Goal: Task Accomplishment & Management: Manage account settings

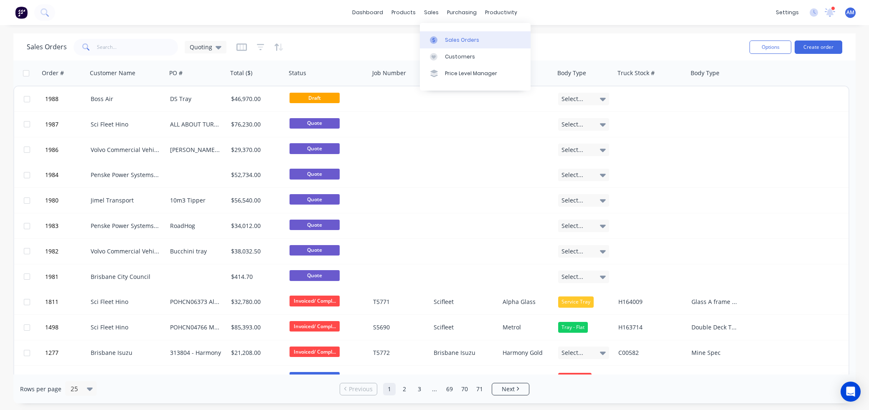
click at [450, 38] on div "Sales Orders" at bounding box center [462, 40] width 34 height 8
click at [449, 38] on div "Sales Orders" at bounding box center [462, 40] width 34 height 8
click at [349, 41] on div "Sales Orders Quoting" at bounding box center [385, 47] width 716 height 20
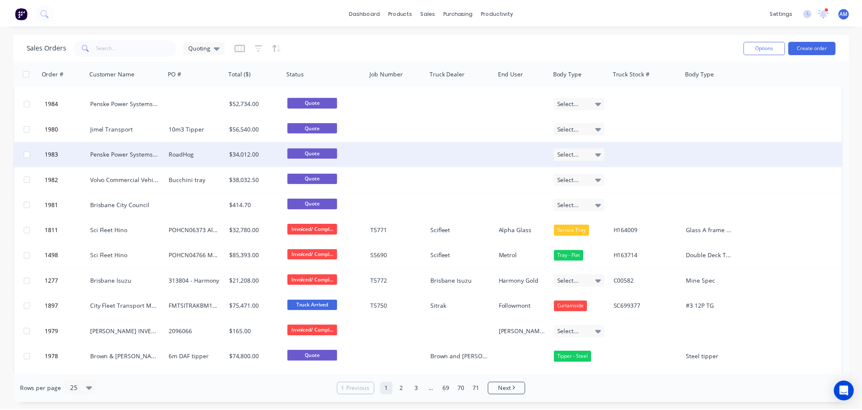
scroll to position [84, 0]
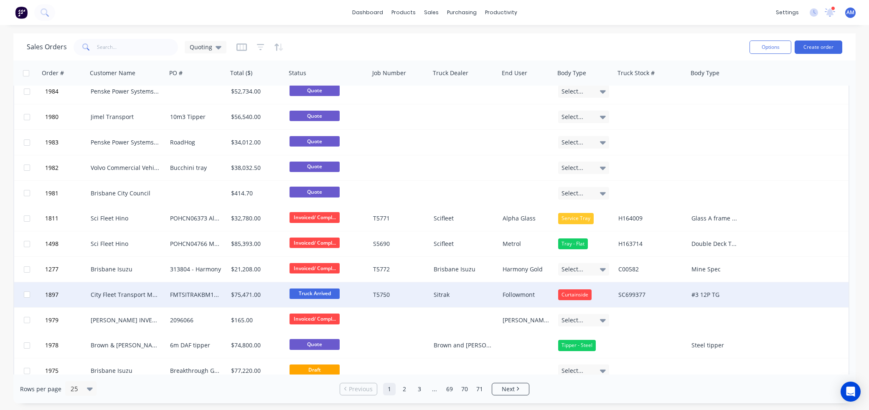
click at [144, 292] on div "City Fleet Transport Maintenance" at bounding box center [125, 295] width 69 height 8
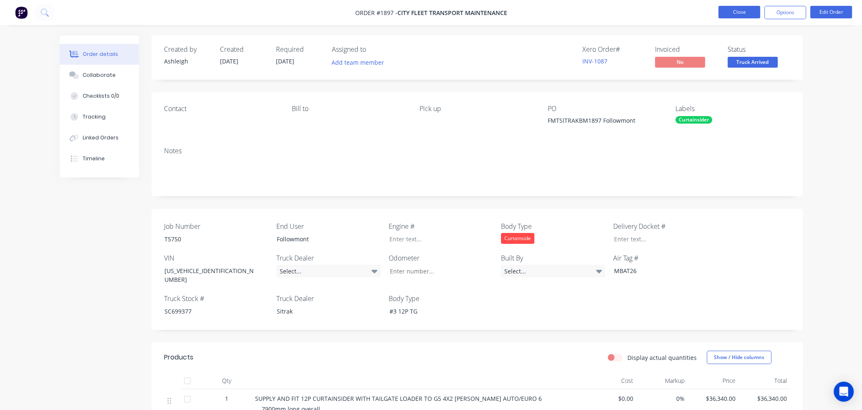
click at [740, 12] on button "Close" at bounding box center [740, 12] width 42 height 13
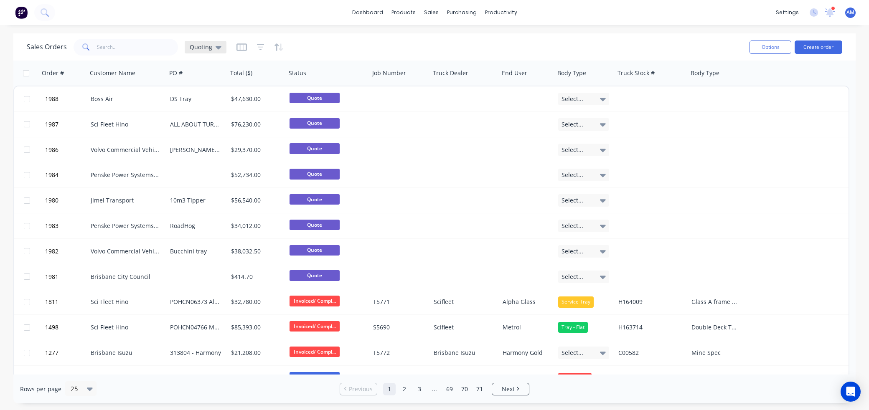
click at [218, 46] on icon at bounding box center [219, 47] width 6 height 3
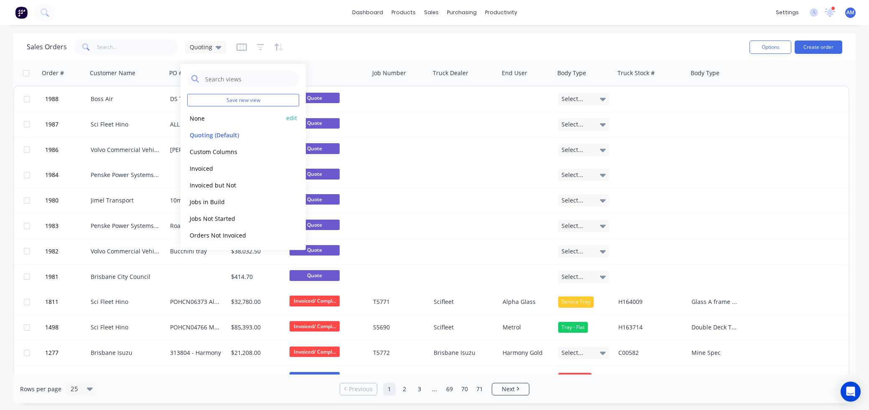
click at [200, 117] on button "None" at bounding box center [234, 118] width 95 height 10
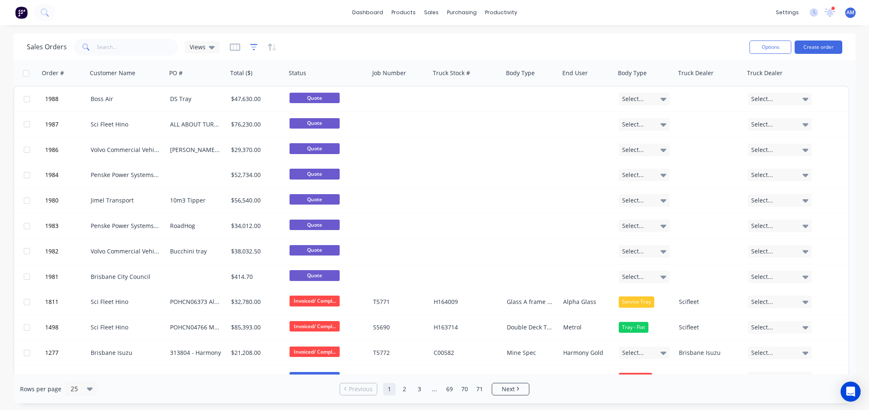
click at [250, 46] on icon "button" at bounding box center [254, 47] width 8 height 8
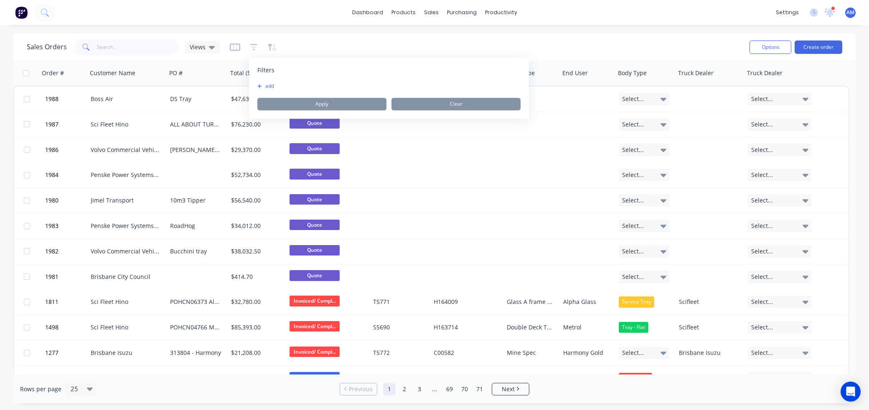
click at [261, 88] on icon "button" at bounding box center [259, 86] width 5 height 5
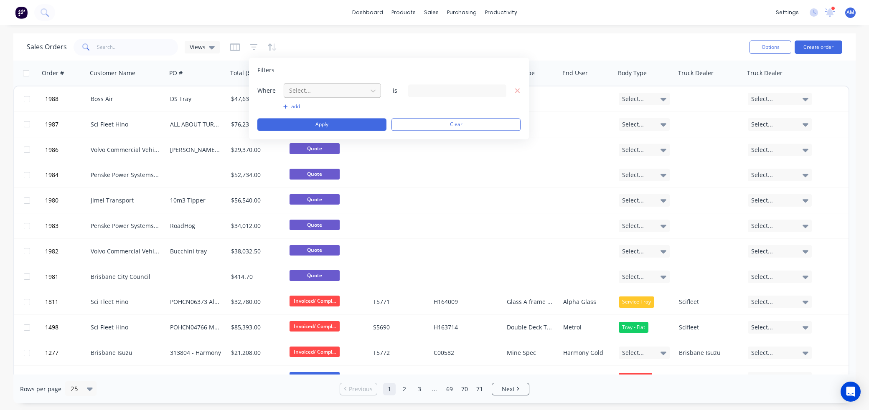
click at [302, 89] on div at bounding box center [325, 90] width 75 height 10
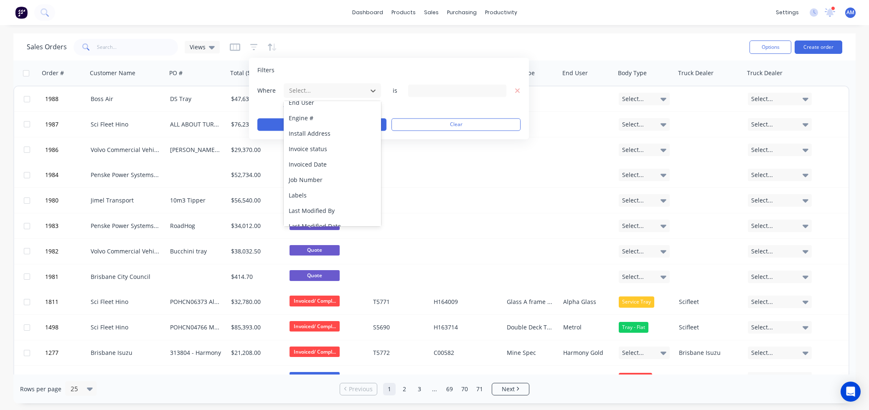
scroll to position [388, 0]
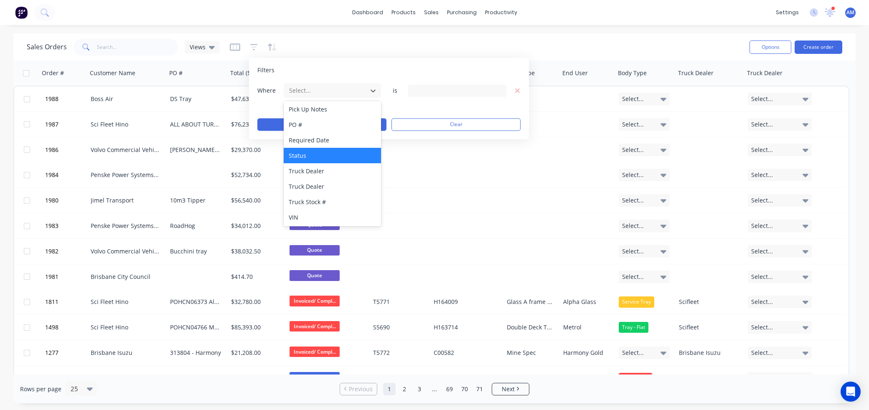
click at [306, 155] on div "Status" at bounding box center [332, 155] width 97 height 15
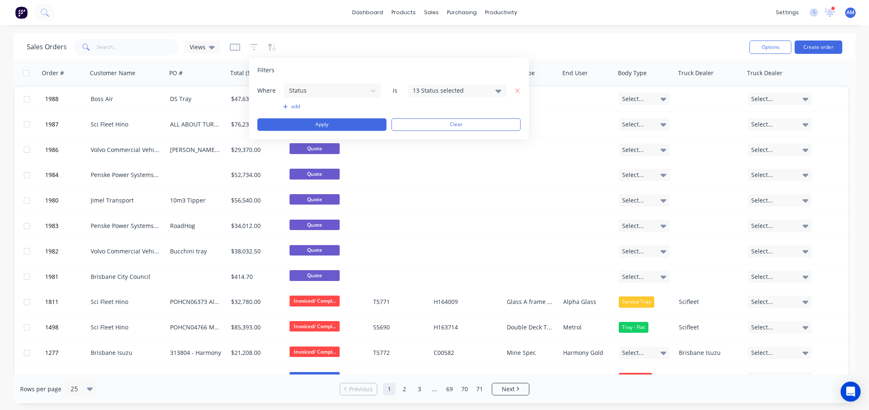
click at [448, 88] on div "13 Status selected" at bounding box center [451, 90] width 76 height 9
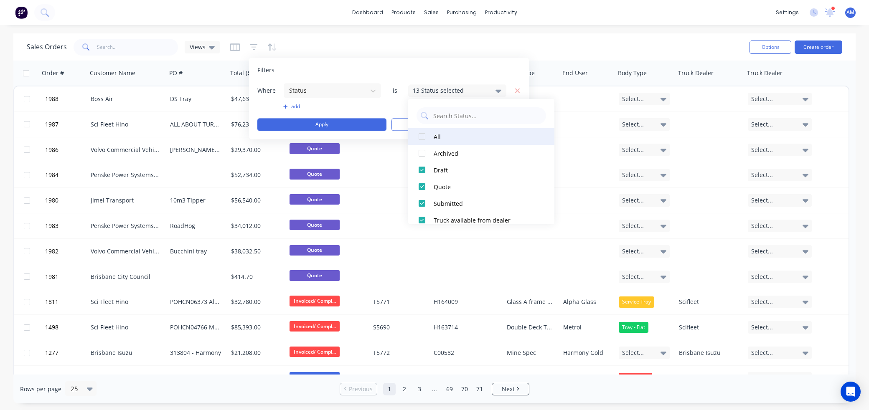
click at [423, 136] on div at bounding box center [421, 136] width 17 height 17
click at [423, 133] on div at bounding box center [421, 136] width 17 height 17
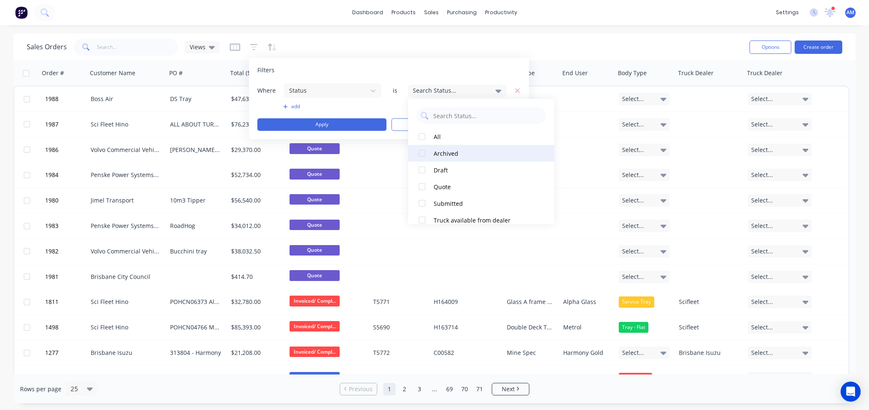
click at [423, 151] on div at bounding box center [421, 153] width 17 height 17
click at [354, 123] on button "Apply" at bounding box center [321, 124] width 129 height 13
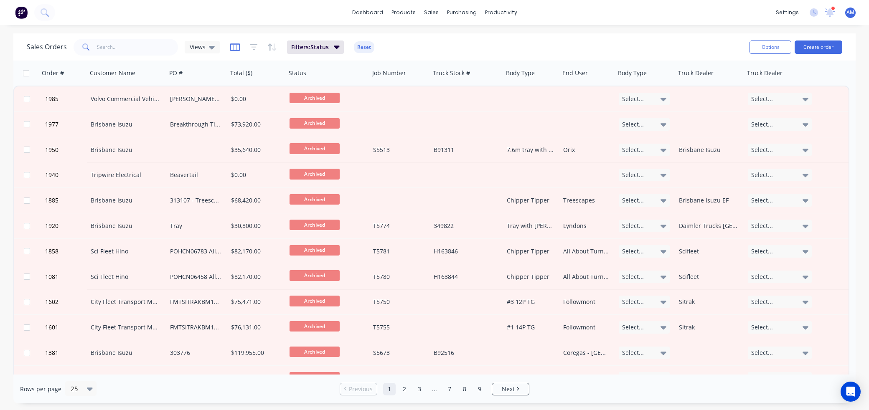
click at [234, 46] on icon "button" at bounding box center [235, 47] width 10 height 8
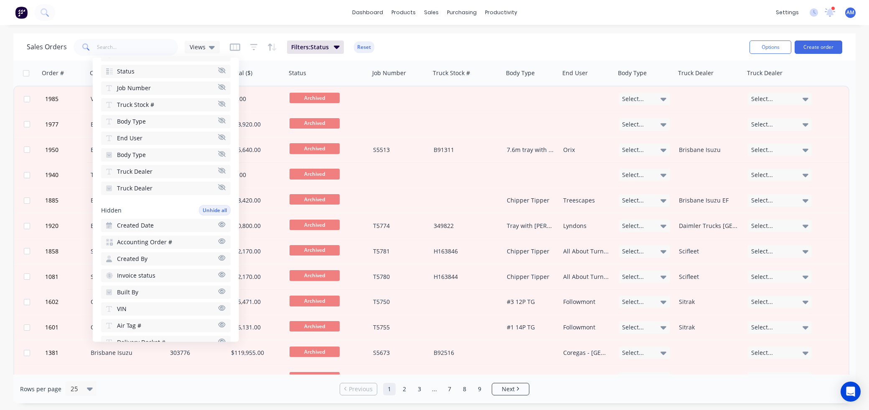
scroll to position [167, 0]
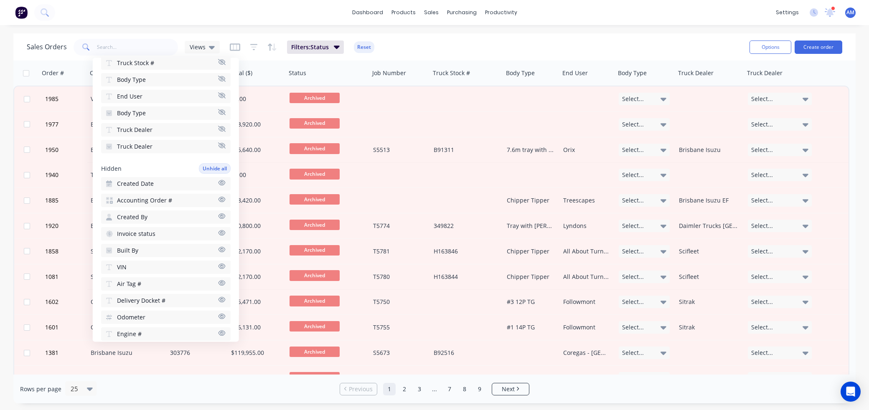
click at [181, 229] on button "Invoice status" at bounding box center [165, 233] width 129 height 13
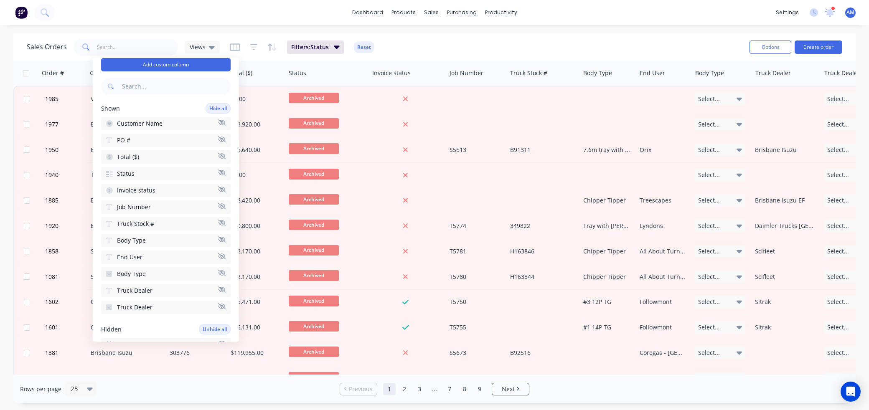
scroll to position [42, 0]
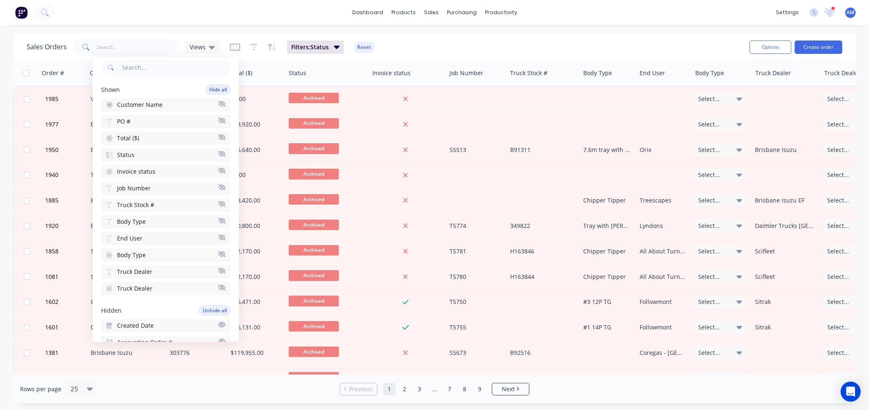
click at [605, 43] on div "Sales Orders Views Filters: Status Reset" at bounding box center [385, 47] width 716 height 20
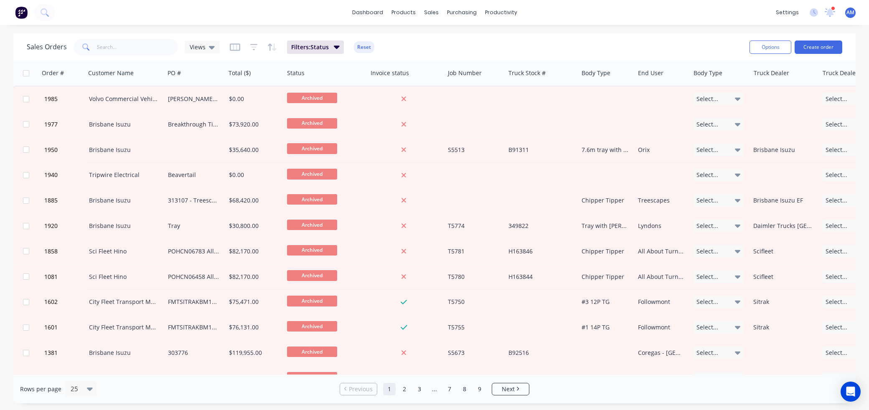
scroll to position [0, 0]
click at [202, 47] on span "Views" at bounding box center [198, 47] width 16 height 9
click at [233, 45] on icon "button" at bounding box center [235, 47] width 10 height 8
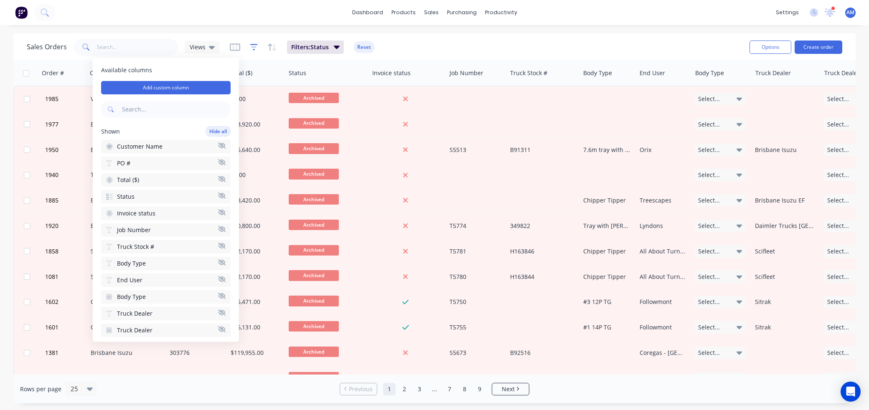
click at [253, 46] on icon "button" at bounding box center [254, 47] width 8 height 8
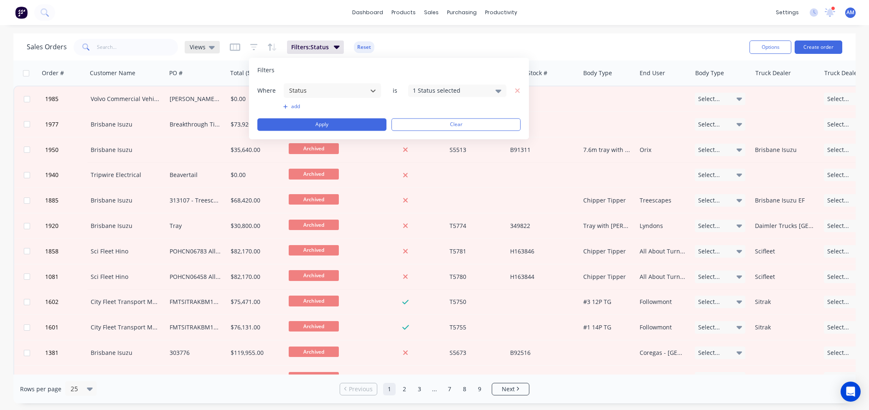
click at [210, 46] on icon at bounding box center [212, 47] width 6 height 3
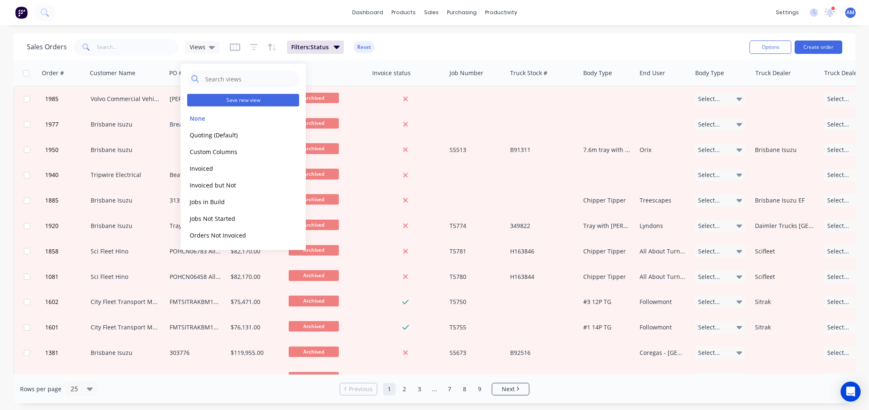
click at [232, 99] on button "Save new view" at bounding box center [243, 100] width 112 height 13
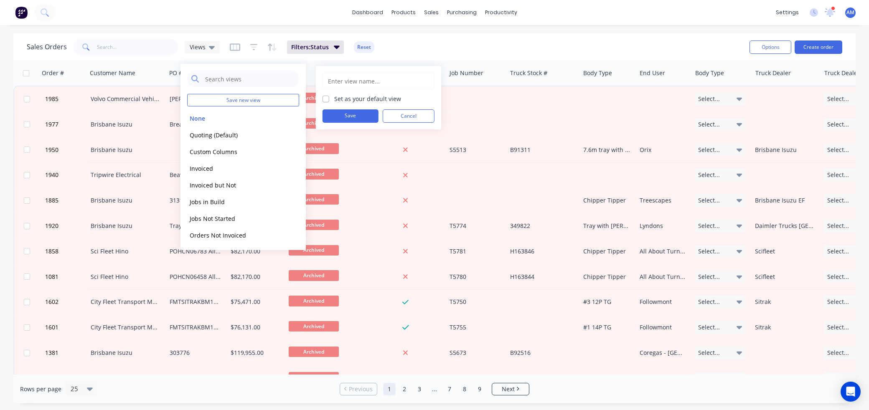
click at [352, 81] on input "text" at bounding box center [378, 81] width 103 height 16
type input "Archived"
click at [353, 115] on button "Save" at bounding box center [350, 115] width 56 height 13
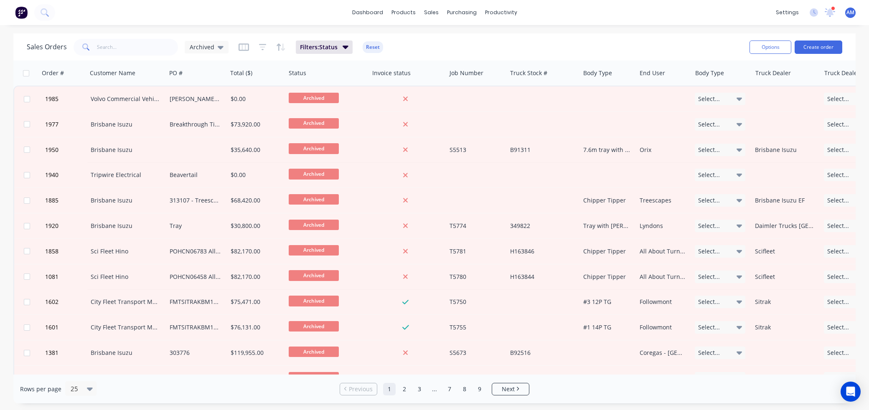
click at [441, 45] on div "Sales Orders Archived Filters: Status Reset" at bounding box center [385, 47] width 716 height 20
click at [214, 46] on div "Archived" at bounding box center [207, 47] width 34 height 8
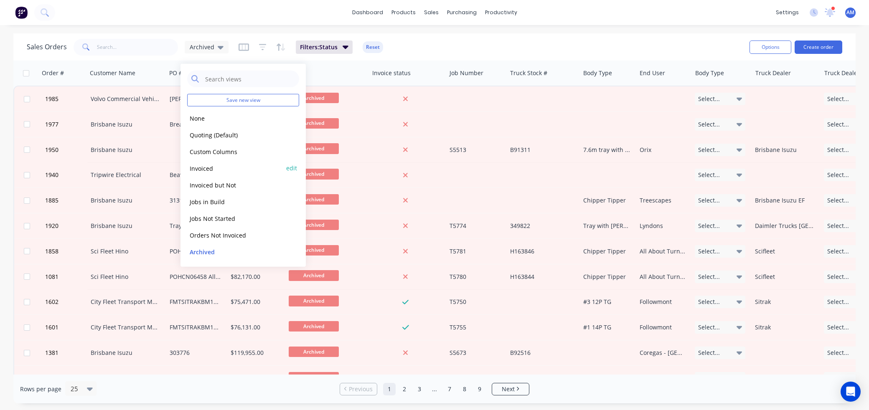
click at [207, 170] on button "Invoiced" at bounding box center [234, 168] width 95 height 10
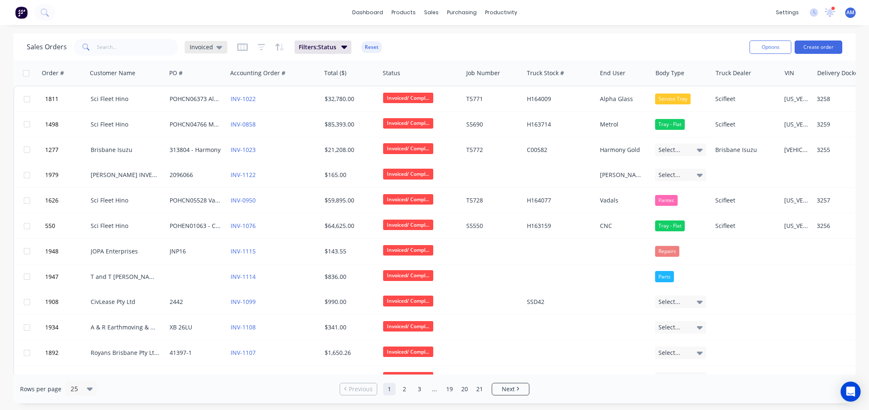
click at [216, 47] on icon at bounding box center [219, 47] width 6 height 3
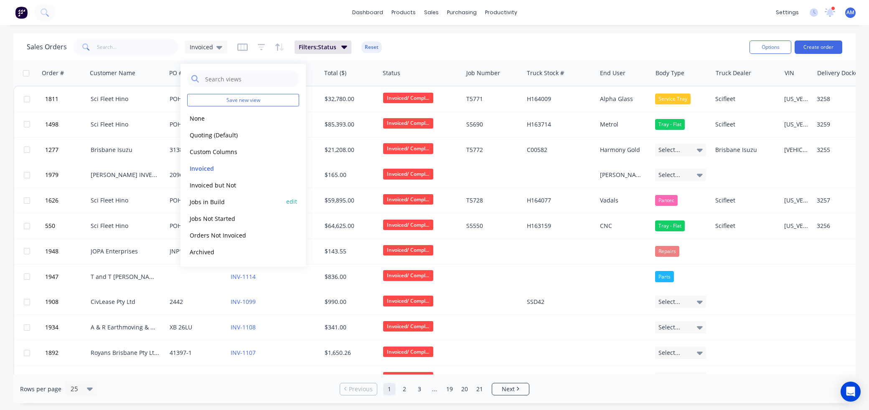
click at [213, 198] on button "Jobs in Build" at bounding box center [234, 202] width 95 height 10
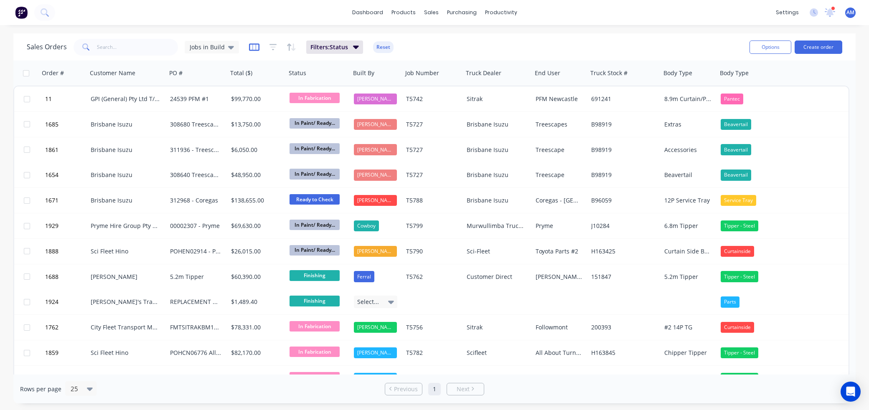
click at [252, 48] on icon "button" at bounding box center [254, 46] width 4 height 5
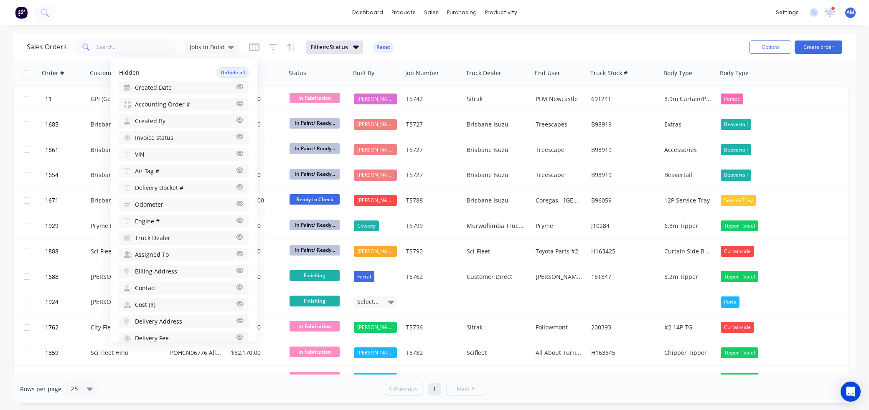
scroll to position [292, 0]
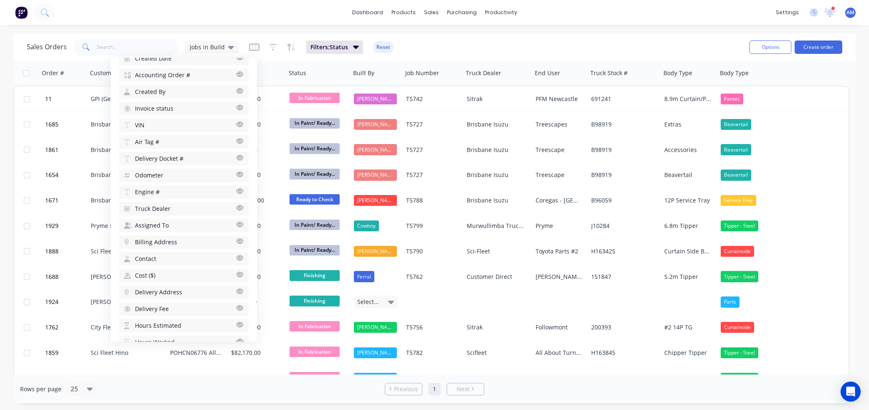
click at [165, 205] on span "Truck Dealer" at bounding box center [152, 209] width 35 height 8
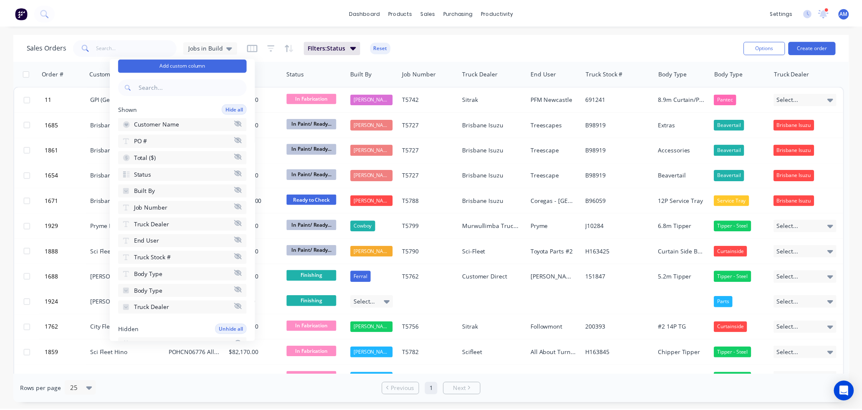
scroll to position [0, 0]
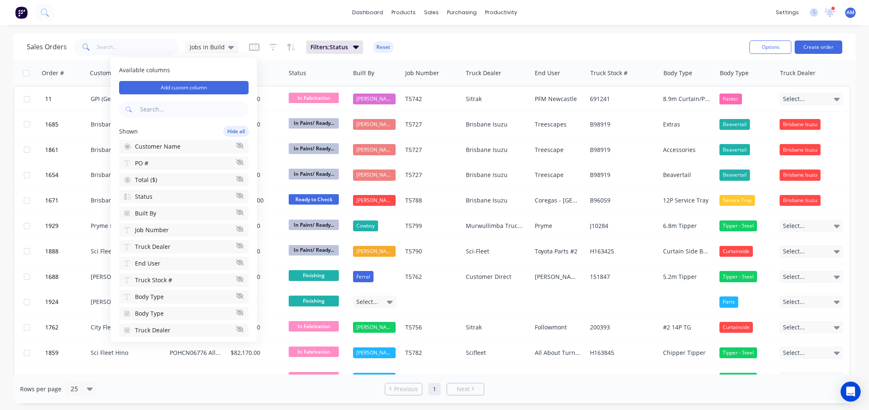
click at [572, 56] on div "Sales Orders Jobs in Build Filters: Status Reset" at bounding box center [385, 47] width 716 height 20
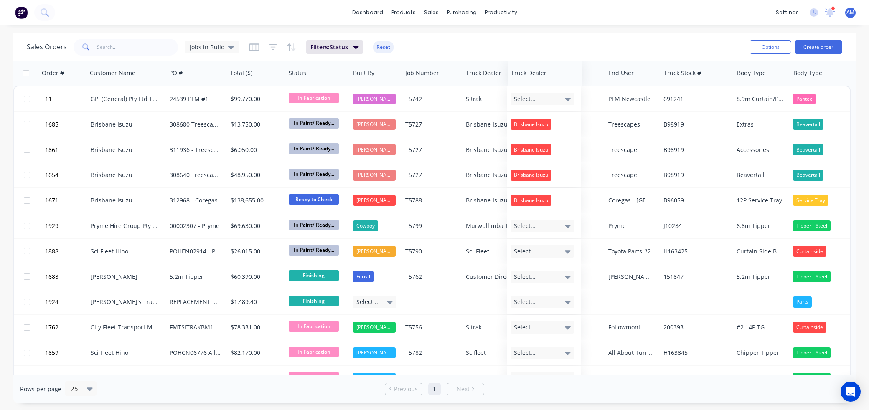
drag, startPoint x: 798, startPoint y: 74, endPoint x: 529, endPoint y: 76, distance: 269.0
click at [0, 0] on div at bounding box center [0, 0] width 0 height 0
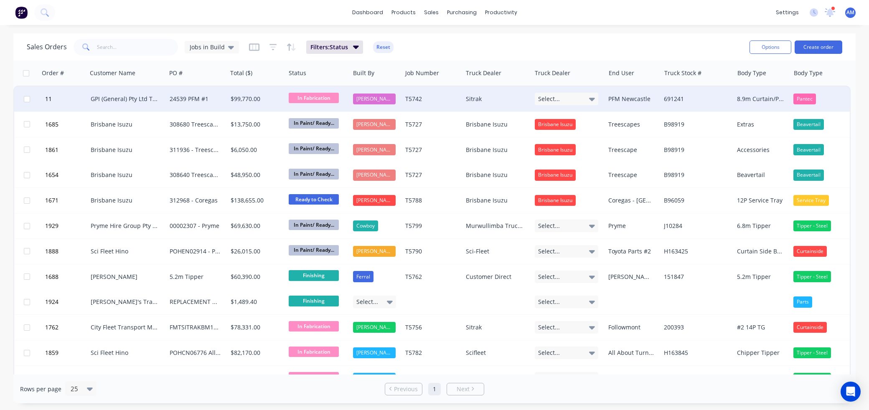
click at [159, 97] on div "GPI (General) Pty Ltd T/As PFM Logistics" at bounding box center [127, 99] width 72 height 8
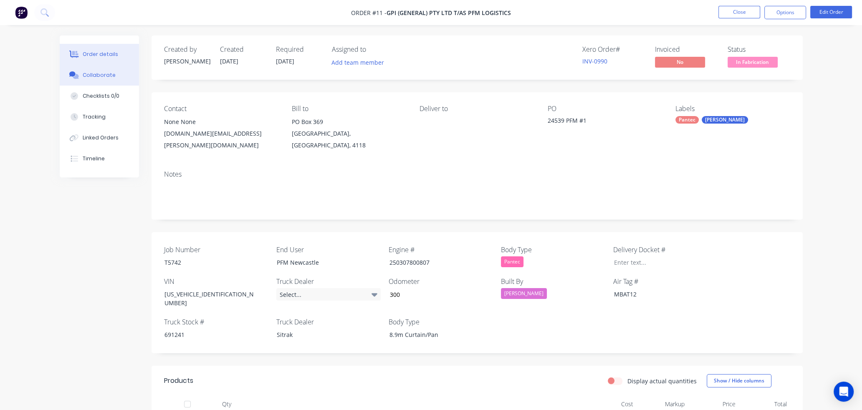
click at [105, 76] on div "Collaborate" at bounding box center [99, 75] width 33 height 8
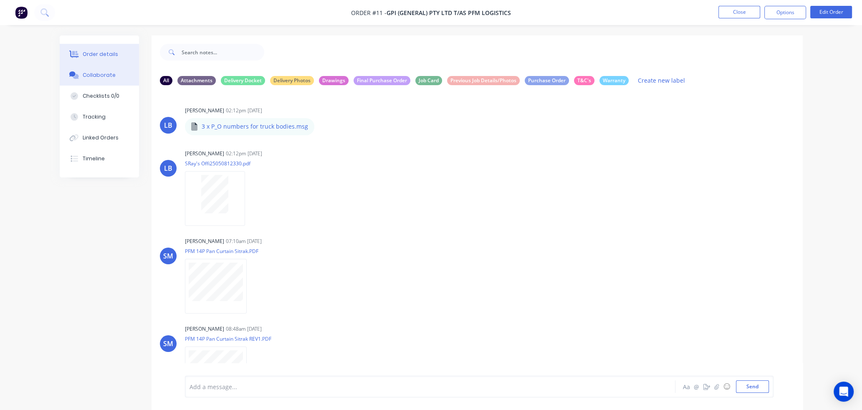
click at [102, 50] on button "Order details" at bounding box center [99, 54] width 79 height 21
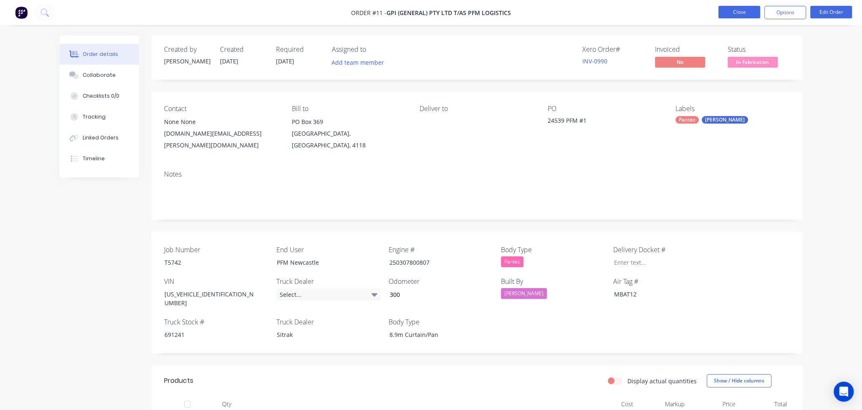
click at [743, 10] on button "Close" at bounding box center [740, 12] width 42 height 13
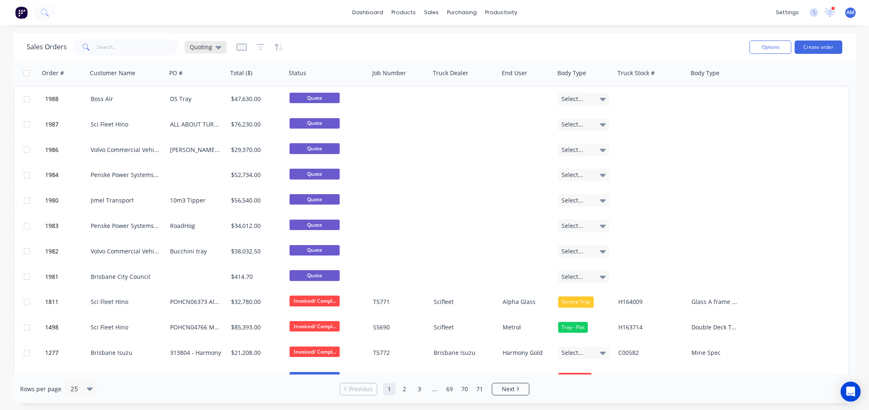
click at [209, 45] on span "Quoting" at bounding box center [201, 47] width 23 height 9
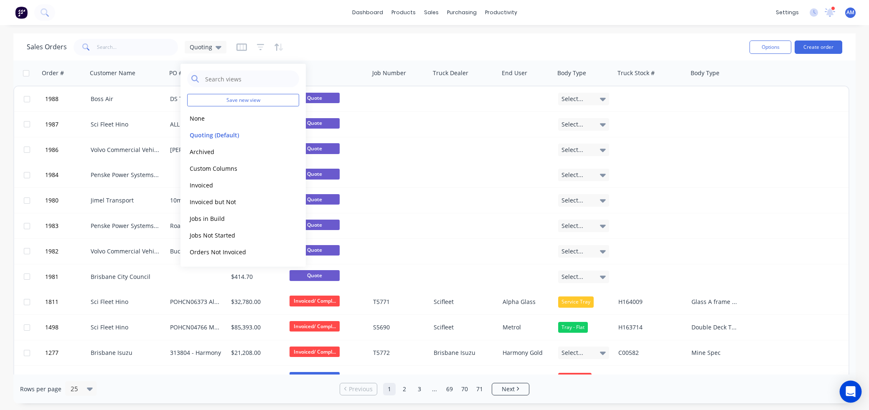
click at [853, 389] on icon "Open Intercom Messenger" at bounding box center [850, 391] width 10 height 11
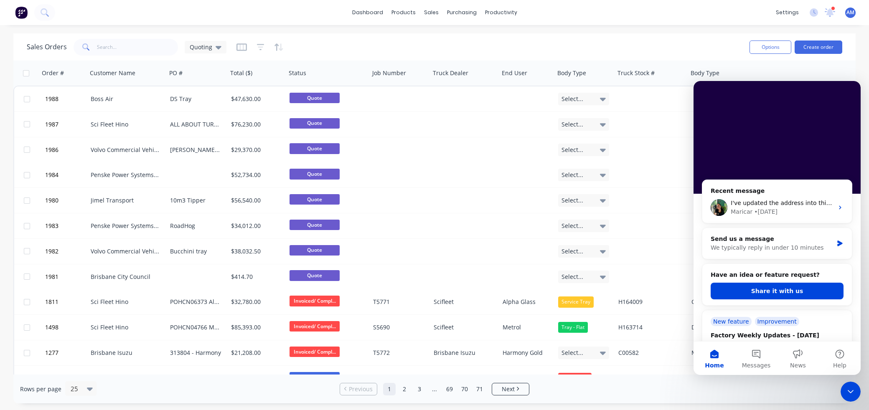
scroll to position [367, 0]
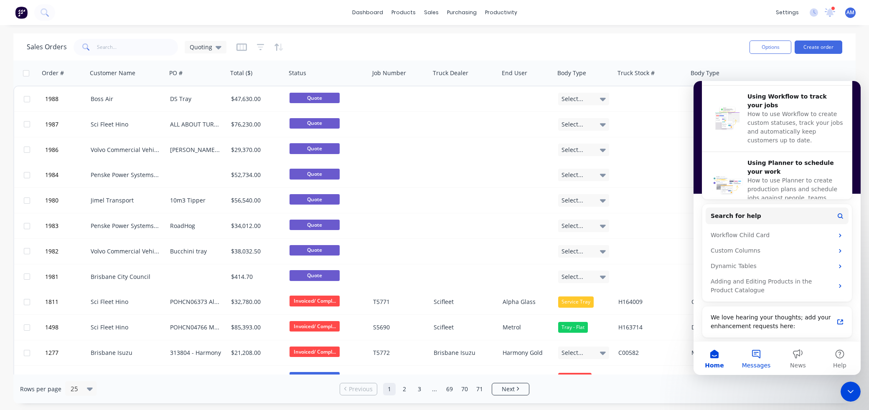
click at [761, 352] on button "Messages" at bounding box center [756, 358] width 42 height 33
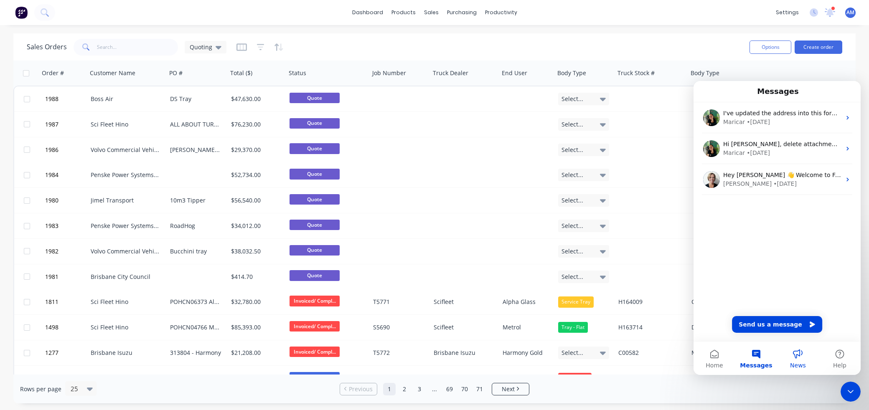
click at [794, 356] on button "News" at bounding box center [798, 358] width 42 height 33
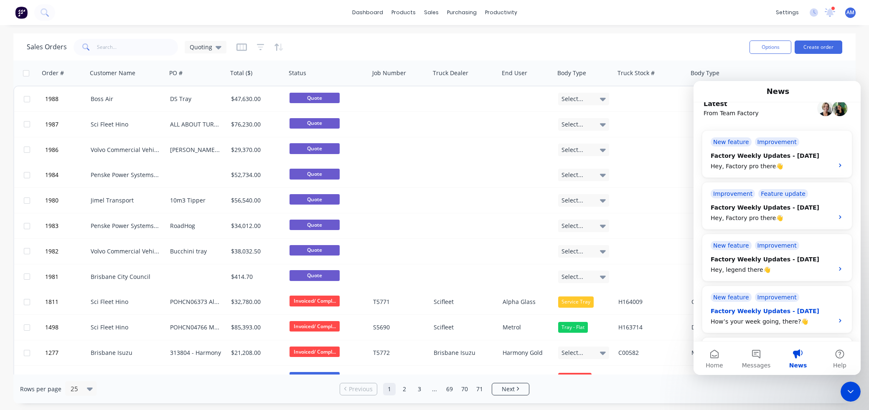
scroll to position [0, 0]
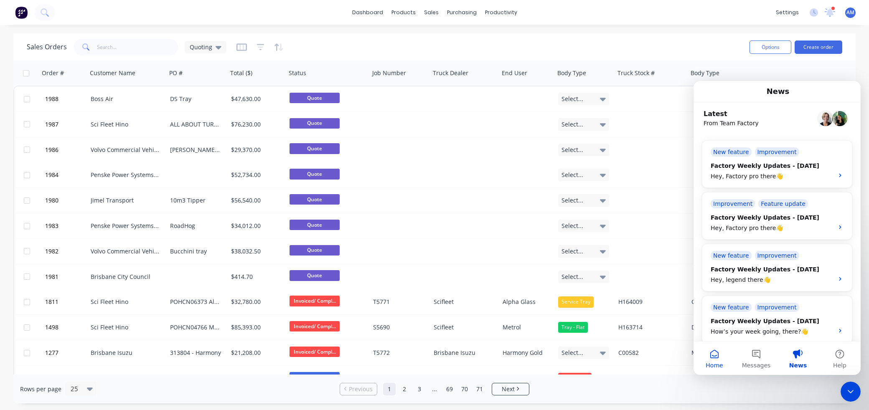
click at [712, 355] on button "Home" at bounding box center [714, 358] width 42 height 33
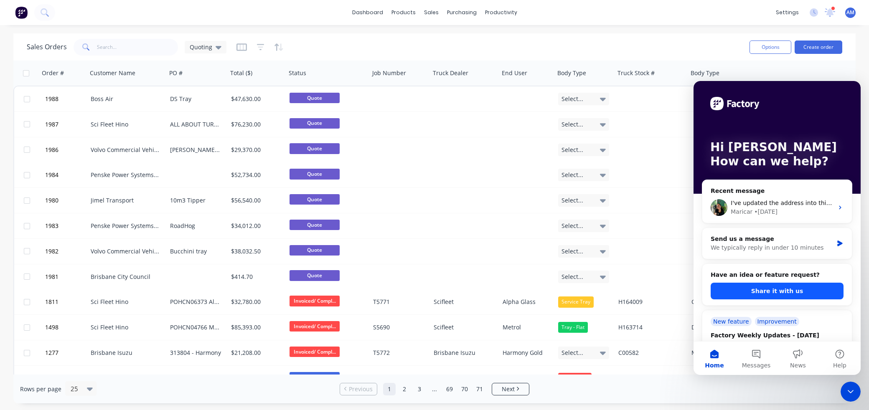
click at [788, 290] on button "Share it with us" at bounding box center [776, 291] width 133 height 17
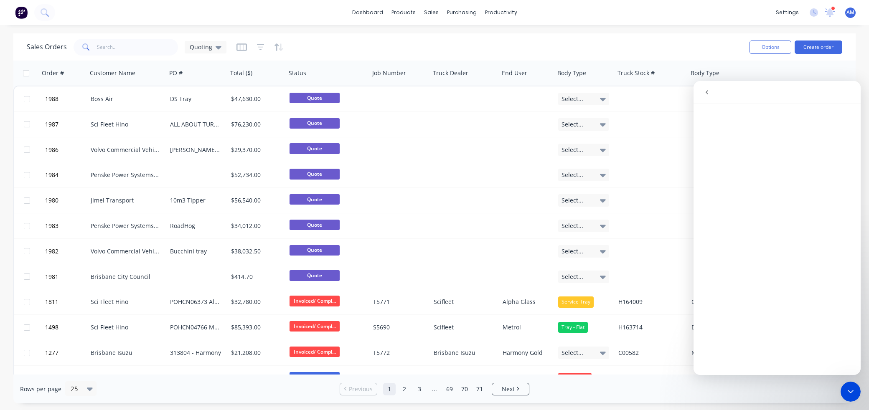
click at [705, 91] on icon "go back" at bounding box center [706, 92] width 7 height 7
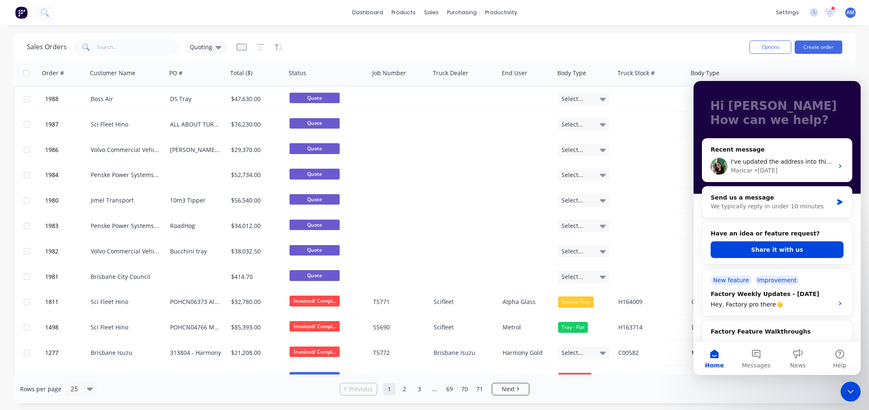
scroll to position [42, 0]
click at [783, 250] on button "Share it with us" at bounding box center [776, 249] width 133 height 17
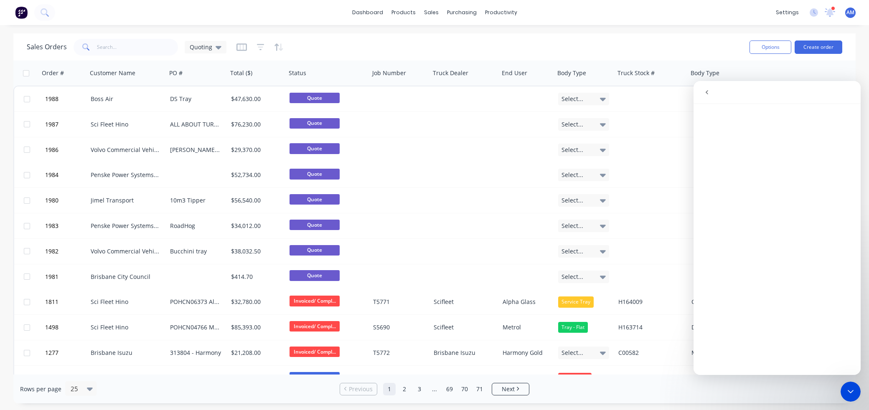
click at [706, 90] on icon "go back" at bounding box center [706, 92] width 7 height 7
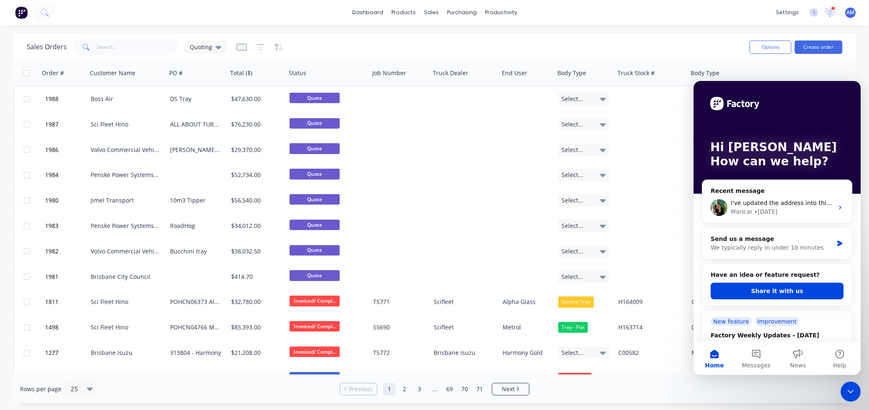
click at [368, 42] on div "Sales Orders Quoting" at bounding box center [385, 47] width 716 height 20
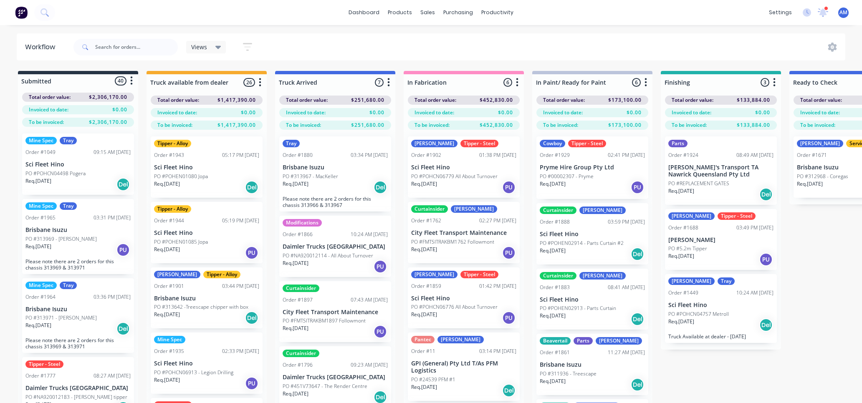
scroll to position [0, 405]
